Goal: Find specific page/section: Locate a particular part of the current website

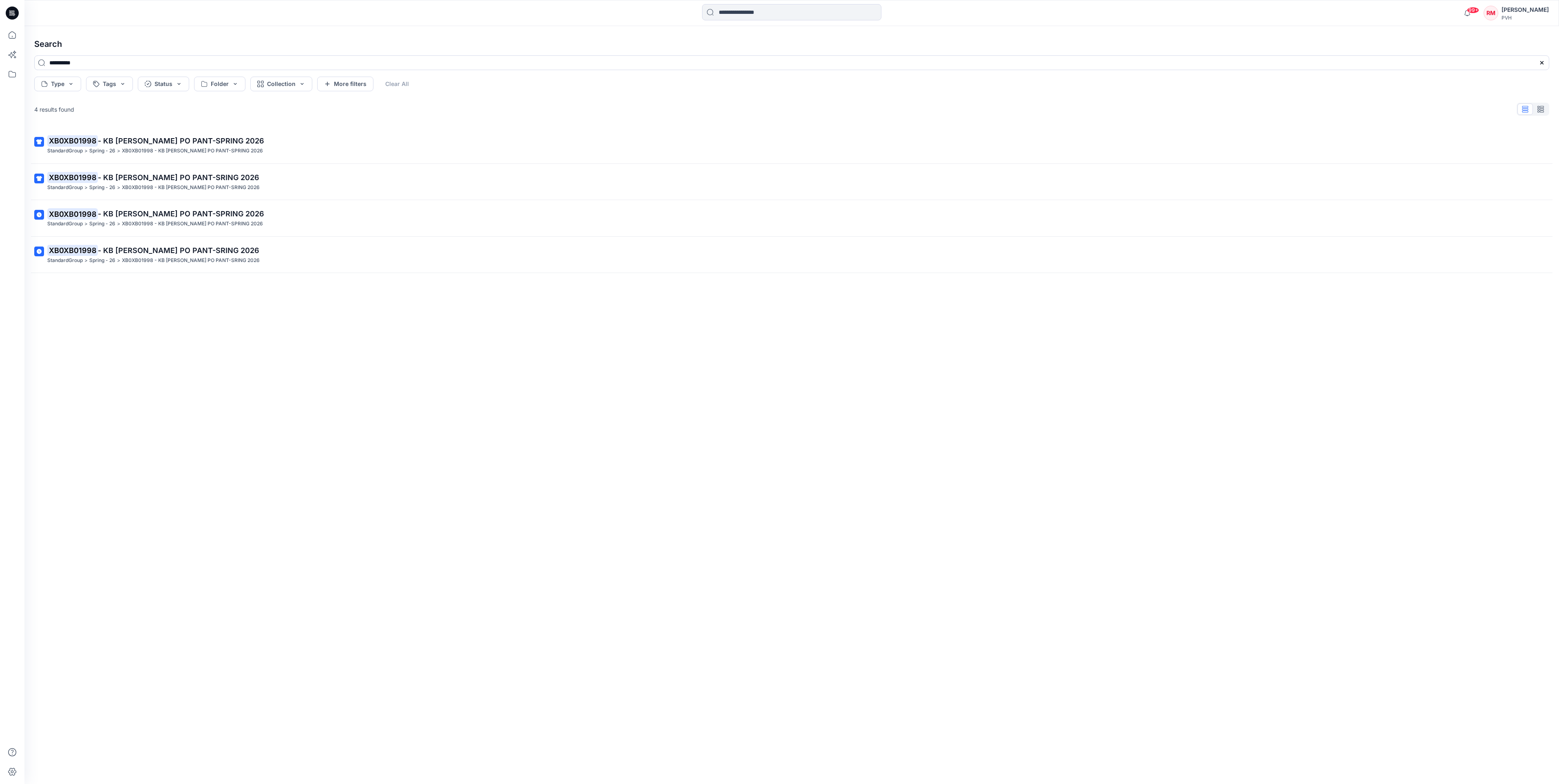
click at [134, 146] on p "XB0XB01998 - KB [PERSON_NAME] PO PANT-SPRING 2026" at bounding box center [791, 141] width 1488 height 11
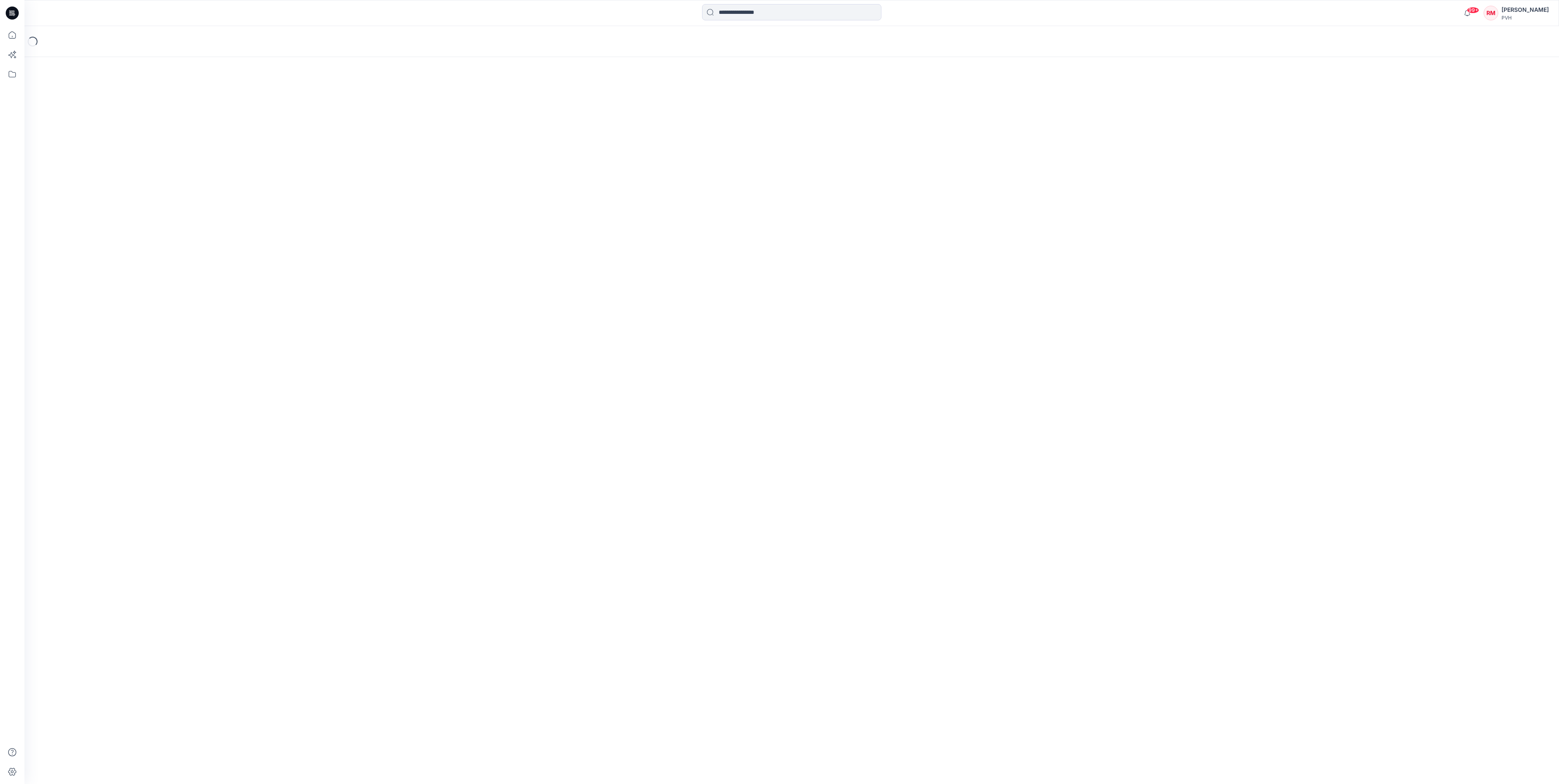
click at [134, 146] on div "Loading..." at bounding box center [792, 405] width 1535 height 758
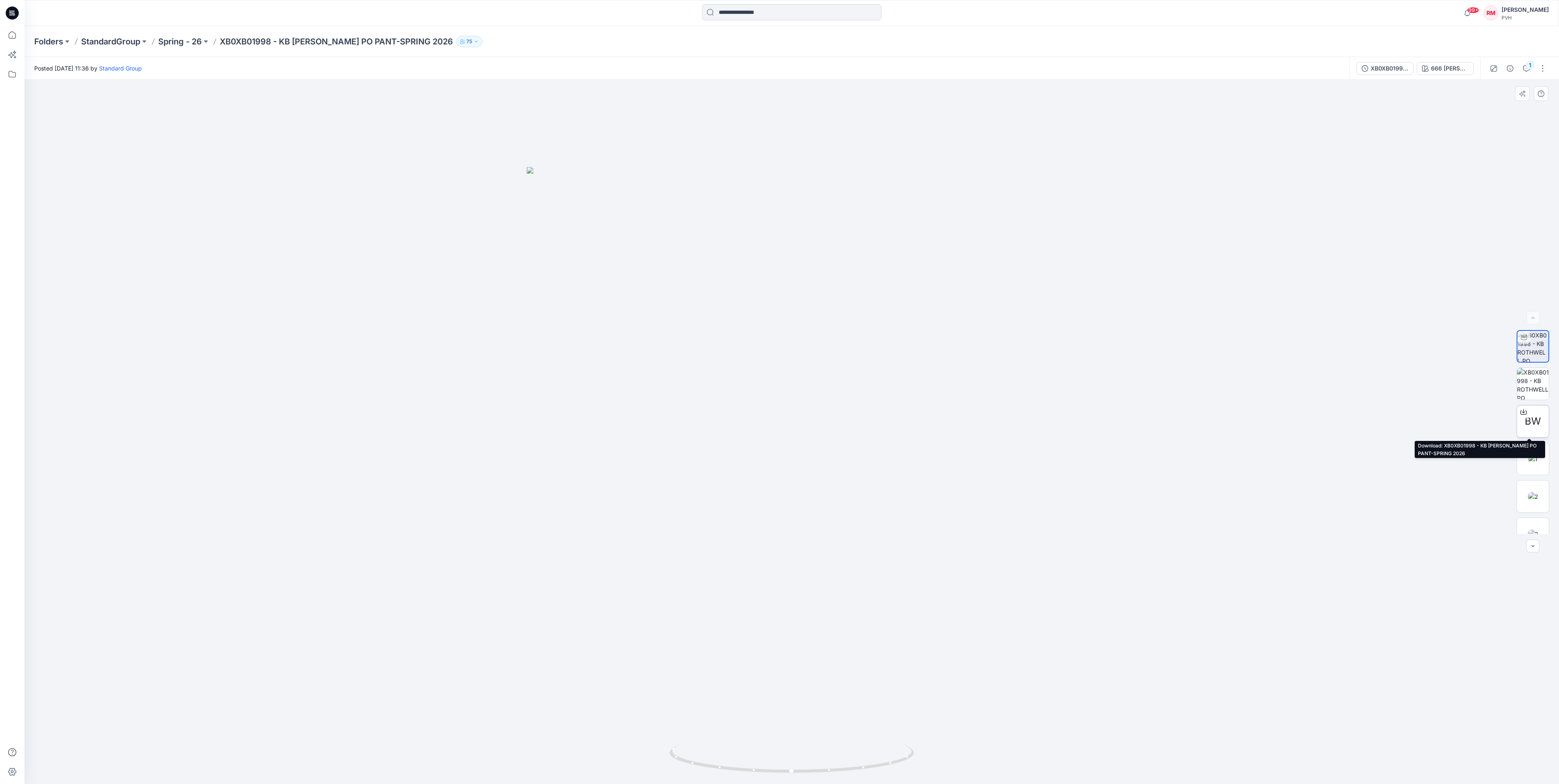
click at [1527, 423] on span "BW" at bounding box center [1533, 422] width 16 height 15
drag, startPoint x: 1350, startPoint y: 392, endPoint x: 1363, endPoint y: 361, distance: 33.6
click at [1350, 392] on div at bounding box center [792, 432] width 1535 height 704
click at [1498, 97] on div at bounding box center [792, 432] width 1535 height 704
click at [1456, 114] on div at bounding box center [792, 432] width 1535 height 704
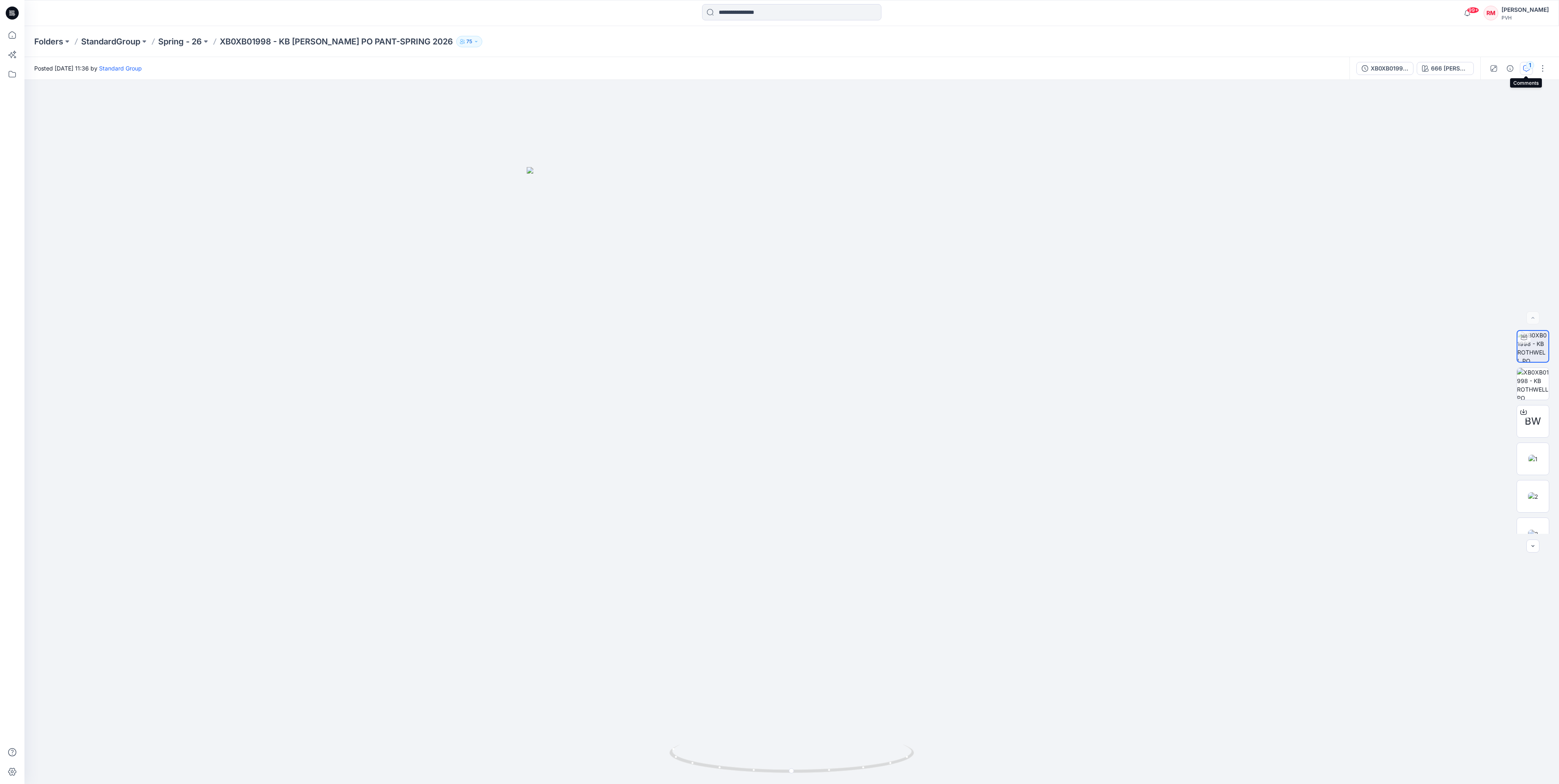
click at [1524, 71] on icon "button" at bounding box center [1526, 68] width 7 height 7
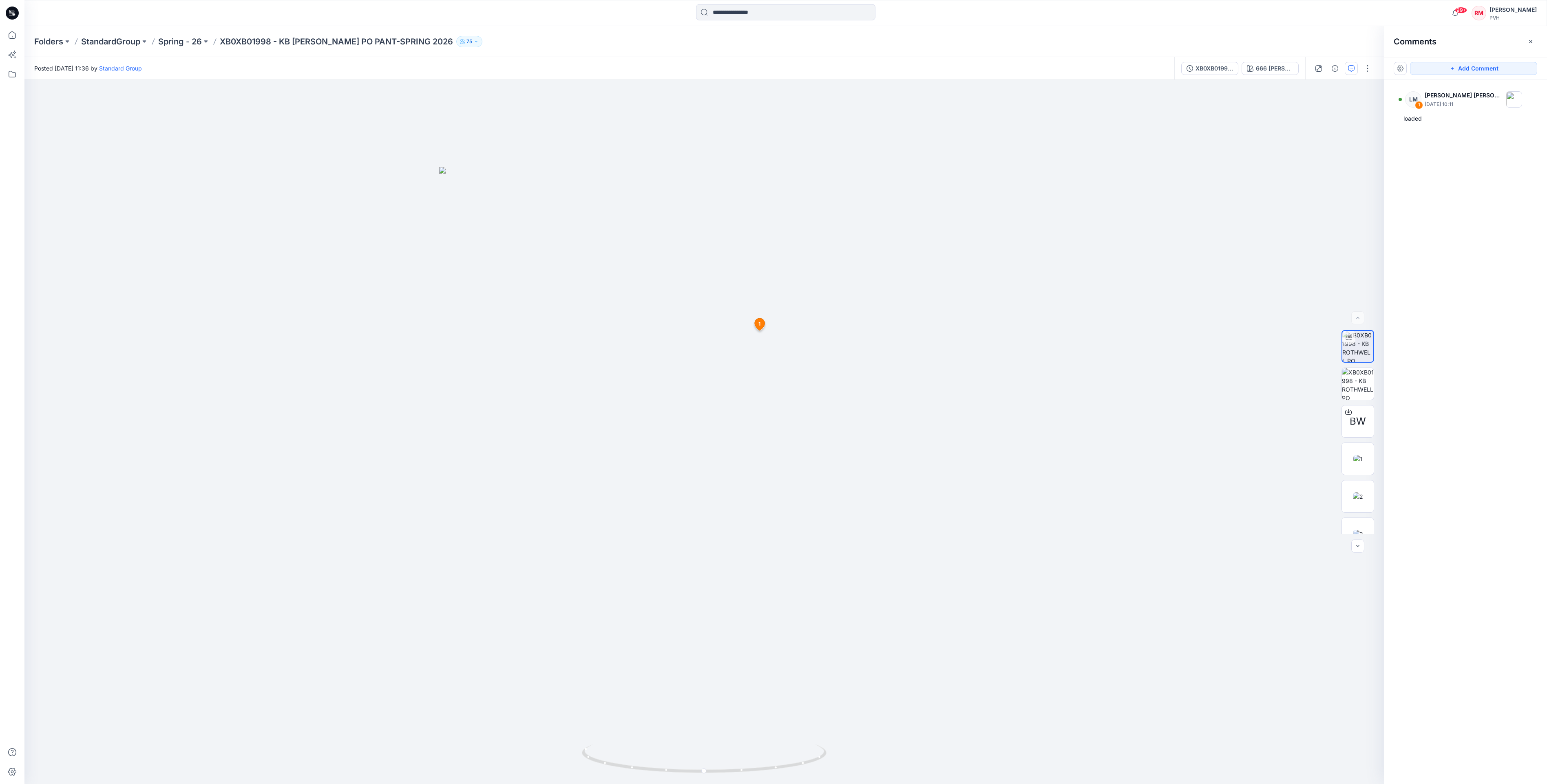
drag, startPoint x: 1457, startPoint y: 187, endPoint x: 1451, endPoint y: 177, distance: 11.7
click at [1457, 187] on div "LM 1 [PERSON_NAME] [PERSON_NAME] [DATE] 10:11 loaded" at bounding box center [1465, 417] width 163 height 674
